Goal: Transaction & Acquisition: Purchase product/service

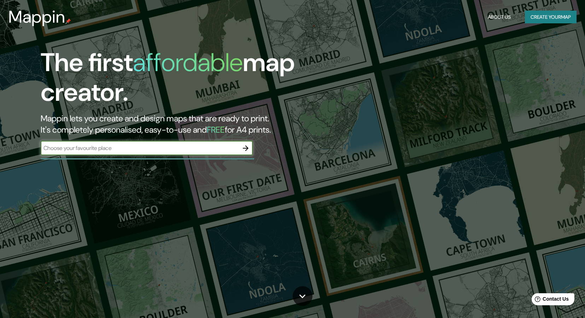
click at [80, 148] on input "text" at bounding box center [140, 148] width 198 height 8
type input "v"
click at [76, 151] on input "[GEOGRAPHIC_DATA]" at bounding box center [140, 148] width 198 height 8
type input "[GEOGRAPHIC_DATA]"
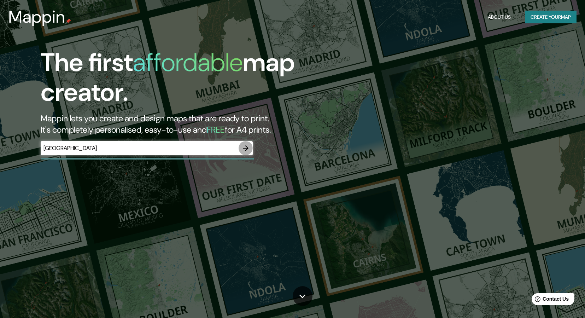
click at [246, 147] on icon "button" at bounding box center [246, 148] width 6 height 6
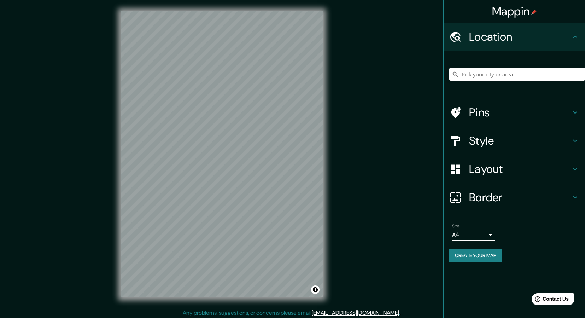
click at [574, 37] on icon at bounding box center [575, 36] width 4 height 2
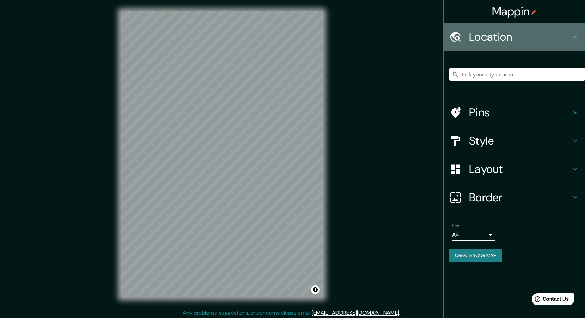
click at [576, 36] on icon at bounding box center [575, 36] width 4 height 2
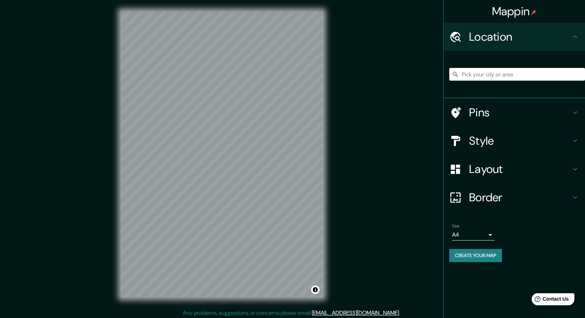
click at [519, 77] on input "Pick your city or area" at bounding box center [517, 74] width 136 height 13
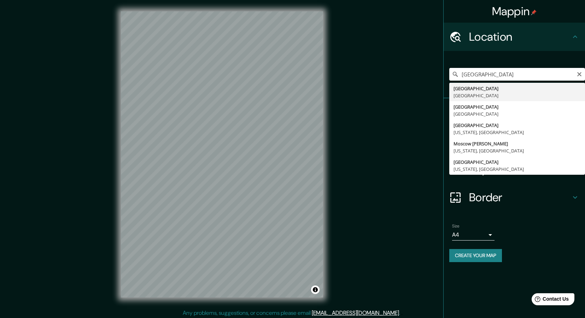
type input "[GEOGRAPHIC_DATA], [GEOGRAPHIC_DATA]"
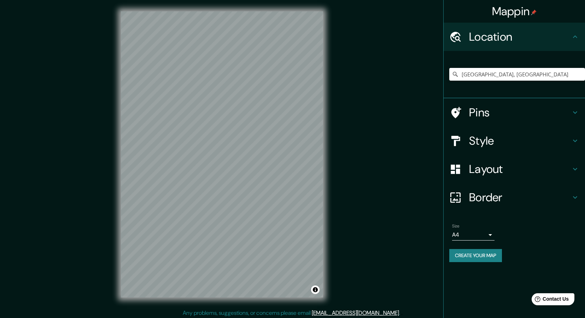
click at [573, 112] on icon at bounding box center [575, 112] width 8 height 8
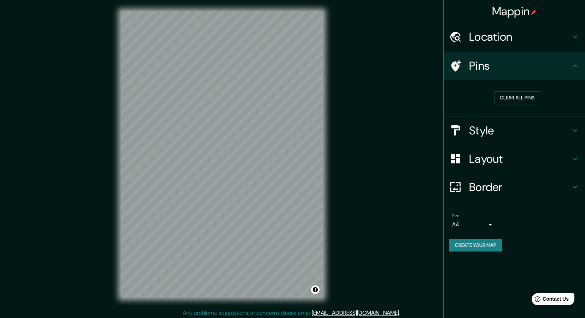
click at [576, 65] on icon at bounding box center [575, 65] width 4 height 2
click at [576, 128] on icon at bounding box center [575, 130] width 8 height 8
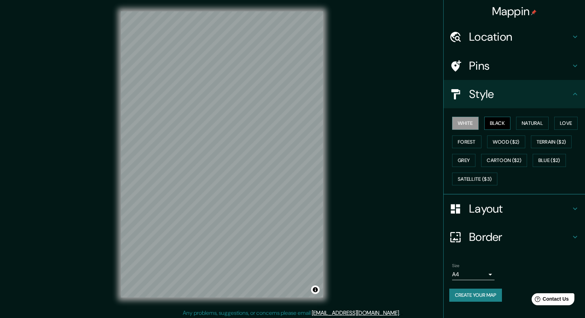
click at [495, 124] on button "Black" at bounding box center [497, 123] width 27 height 13
click at [538, 123] on button "Natural" at bounding box center [532, 123] width 33 height 13
click at [568, 122] on button "Love" at bounding box center [565, 123] width 23 height 13
click at [469, 142] on button "Forest" at bounding box center [466, 141] width 29 height 13
click at [500, 141] on button "Wood ($2)" at bounding box center [506, 141] width 38 height 13
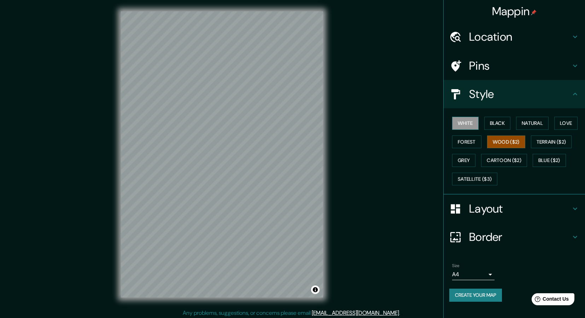
click at [469, 121] on button "White" at bounding box center [465, 123] width 27 height 13
click at [468, 160] on button "Grey" at bounding box center [463, 160] width 23 height 13
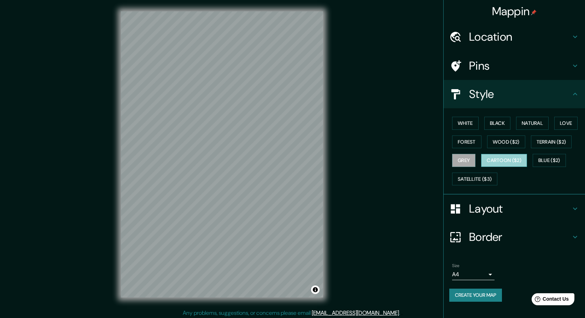
click at [506, 159] on button "Cartoon ($2)" at bounding box center [504, 160] width 46 height 13
click at [554, 160] on button "Blue ($2)" at bounding box center [549, 160] width 33 height 13
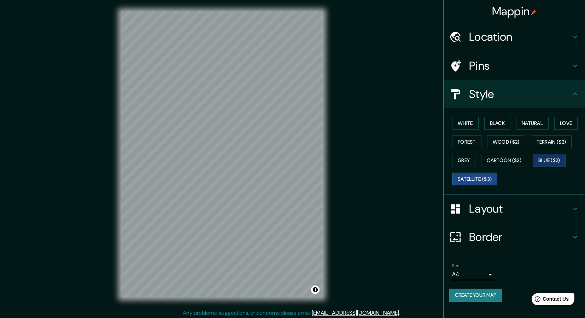
click at [479, 179] on button "Satellite ($3)" at bounding box center [474, 179] width 45 height 13
click at [472, 123] on button "White" at bounding box center [465, 123] width 27 height 13
click at [568, 206] on h4 "Layout" at bounding box center [520, 209] width 102 height 14
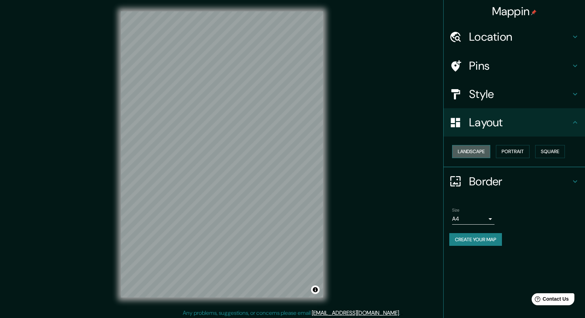
click at [486, 151] on button "Landscape" at bounding box center [471, 151] width 38 height 13
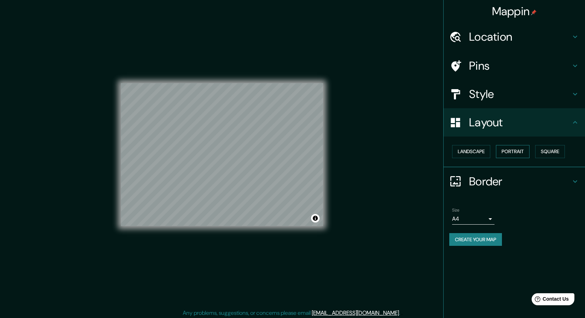
click at [516, 152] on button "Portrait" at bounding box center [513, 151] width 34 height 13
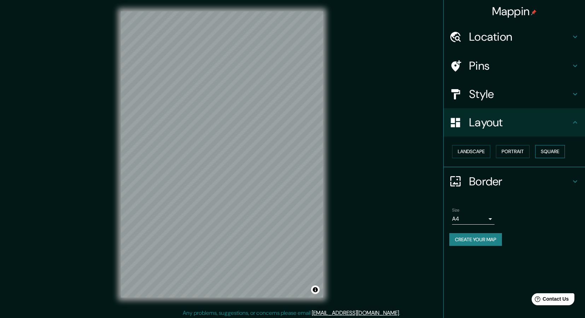
click at [555, 151] on button "Square" at bounding box center [550, 151] width 30 height 13
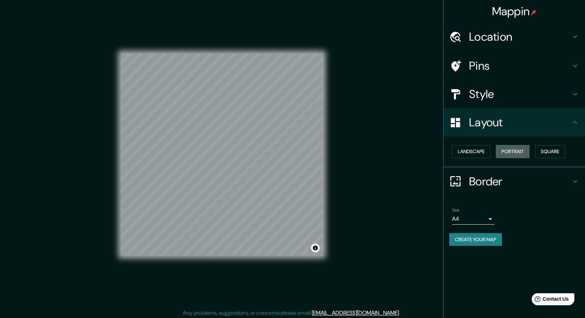
click at [514, 152] on button "Portrait" at bounding box center [513, 151] width 34 height 13
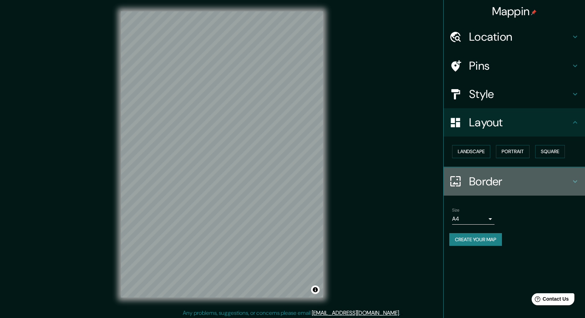
click at [497, 178] on h4 "Border" at bounding box center [520, 181] width 102 height 14
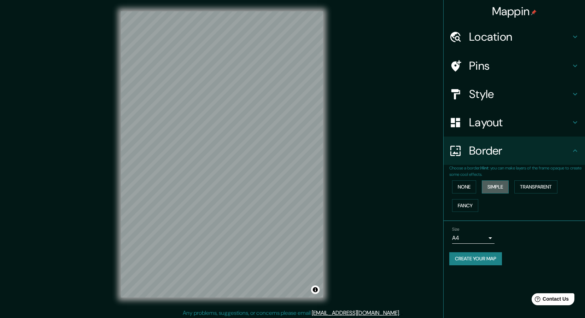
click at [493, 186] on button "Simple" at bounding box center [495, 186] width 27 height 13
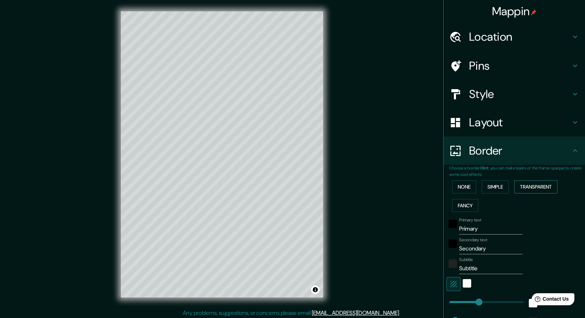
click at [525, 184] on button "Transparent" at bounding box center [535, 186] width 43 height 13
click at [471, 200] on button "Fancy" at bounding box center [465, 205] width 26 height 13
click at [469, 188] on button "None" at bounding box center [464, 186] width 24 height 13
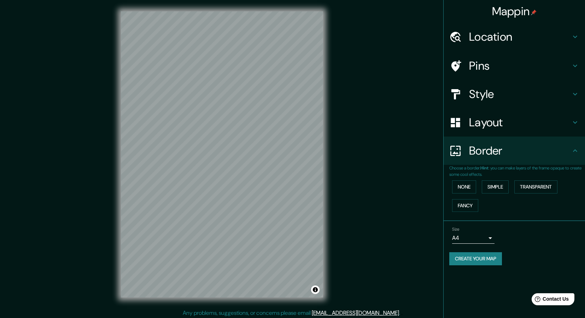
click at [490, 237] on body "Mappin Location [GEOGRAPHIC_DATA], [GEOGRAPHIC_DATA] Pins Style Layout Border C…" at bounding box center [292, 159] width 585 height 318
click at [468, 262] on li "A3" at bounding box center [473, 263] width 42 height 13
click at [514, 87] on h4 "Style" at bounding box center [520, 94] width 102 height 14
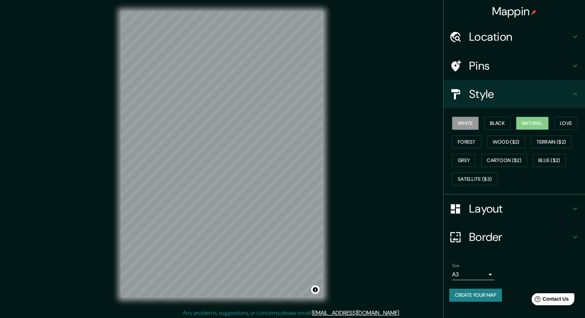
click at [528, 118] on button "Natural" at bounding box center [532, 123] width 33 height 13
click at [497, 294] on button "Create your map" at bounding box center [475, 294] width 53 height 13
click at [490, 272] on body "Mappin Location [GEOGRAPHIC_DATA], [GEOGRAPHIC_DATA] Pins Style White Black Nat…" at bounding box center [292, 159] width 585 height 318
click at [484, 280] on li "A4" at bounding box center [473, 277] width 42 height 13
type input "single"
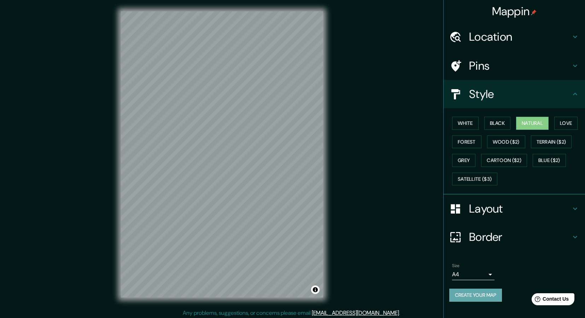
click at [483, 293] on button "Create your map" at bounding box center [475, 294] width 53 height 13
click at [316, 291] on button "Toggle attribution" at bounding box center [315, 289] width 8 height 8
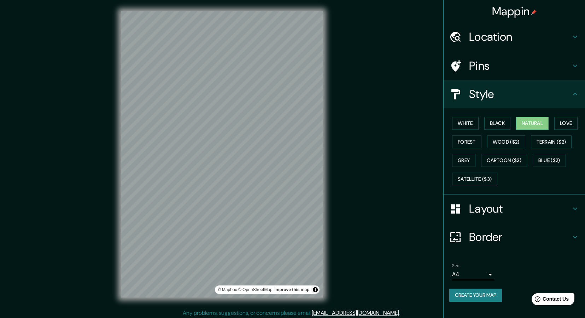
click at [316, 291] on button "Toggle attribution" at bounding box center [315, 289] width 8 height 8
